Goal: Navigation & Orientation: Find specific page/section

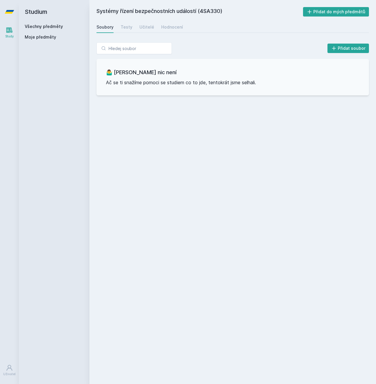
click at [51, 26] on link "Všechny předměty" at bounding box center [44, 26] width 38 height 5
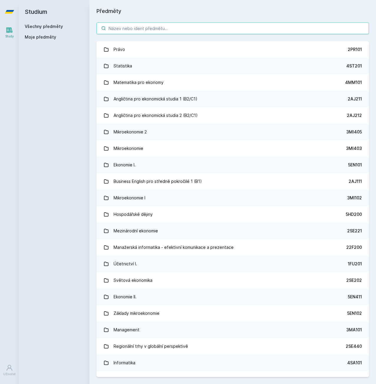
click at [133, 32] on input "search" at bounding box center [233, 28] width 273 height 12
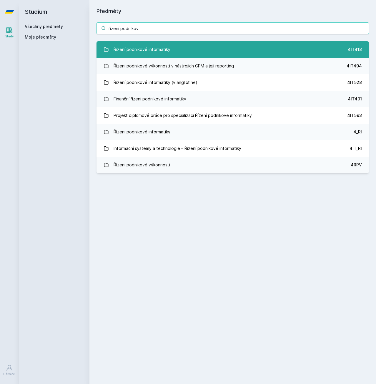
type input "řízení podnikov"
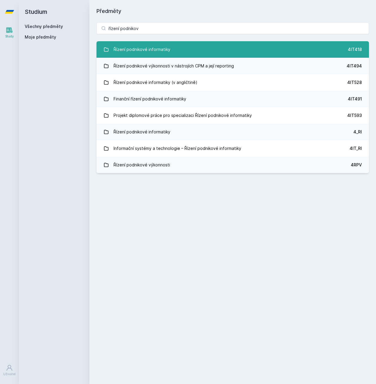
click at [153, 45] on div "Řízení podnikové informatiky" at bounding box center [142, 50] width 57 height 12
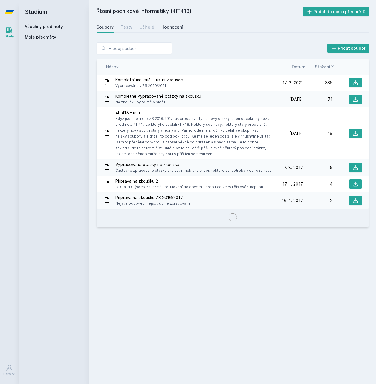
click at [163, 24] on div "Hodnocení" at bounding box center [172, 27] width 22 height 6
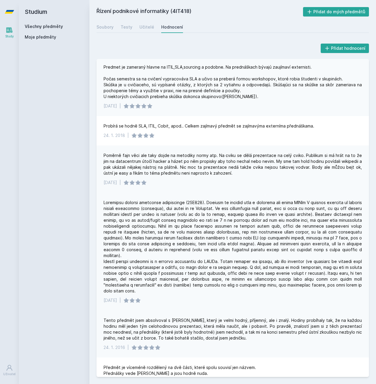
scroll to position [141, 0]
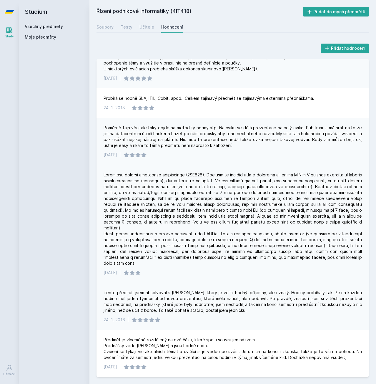
drag, startPoint x: 311, startPoint y: 234, endPoint x: 262, endPoint y: 226, distance: 50.6
click at [262, 226] on div at bounding box center [233, 219] width 259 height 94
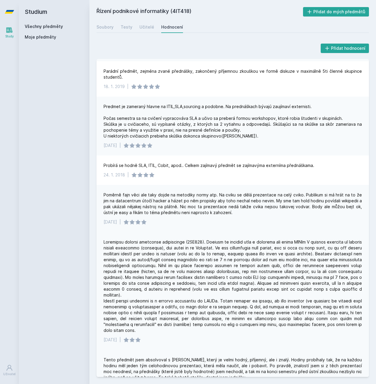
scroll to position [0, 0]
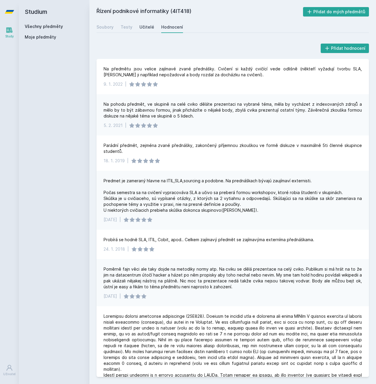
click at [140, 26] on div "Učitelé" at bounding box center [147, 27] width 15 height 6
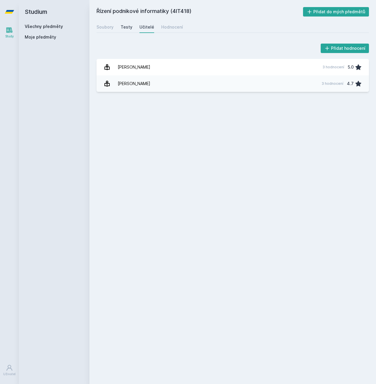
click at [121, 30] on div "Testy" at bounding box center [127, 27] width 12 height 6
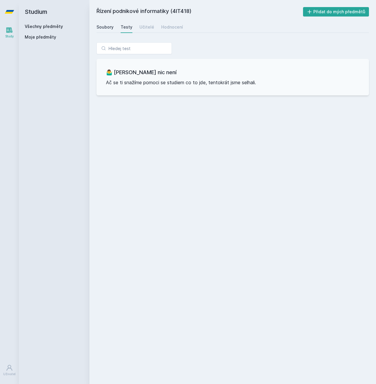
click at [106, 30] on link "Soubory" at bounding box center [105, 27] width 17 height 12
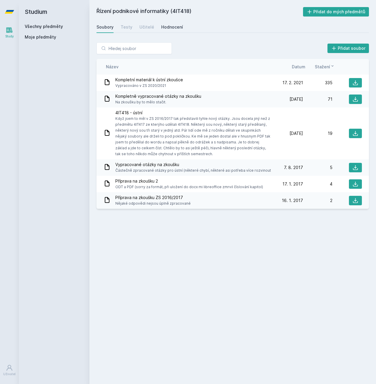
click at [171, 30] on link "Hodnocení" at bounding box center [172, 27] width 22 height 12
